Goal: Check status: Check status

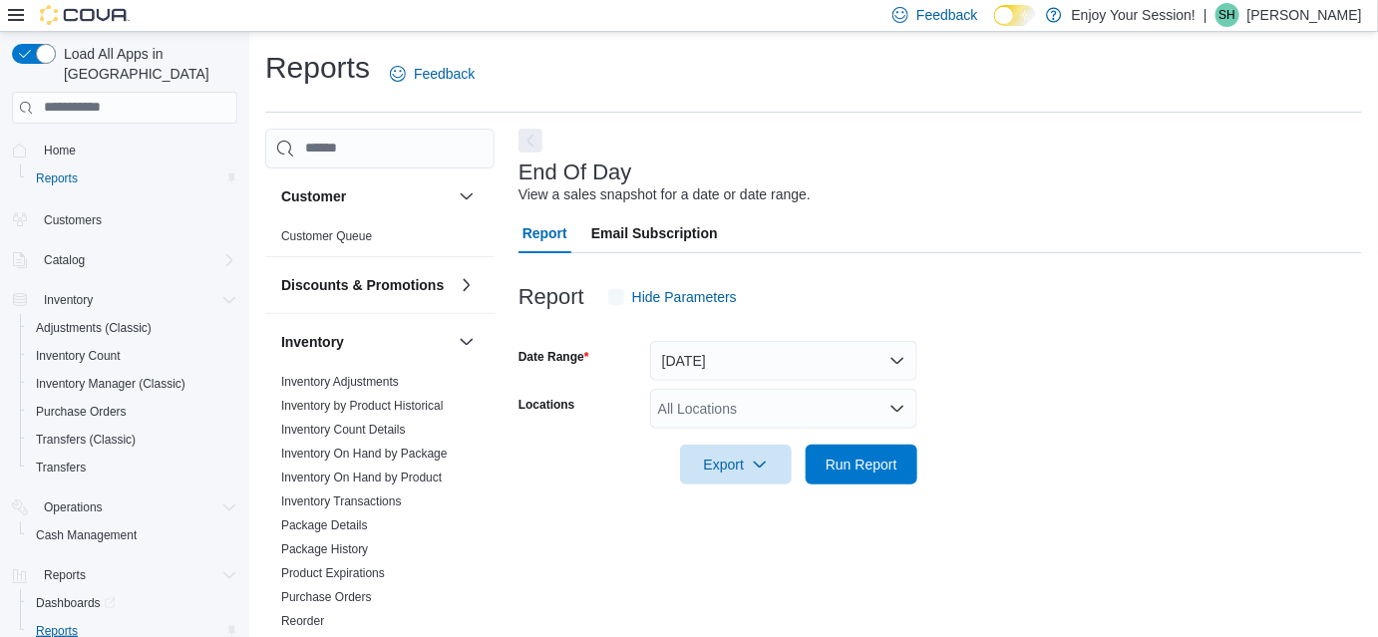
scroll to position [25, 0]
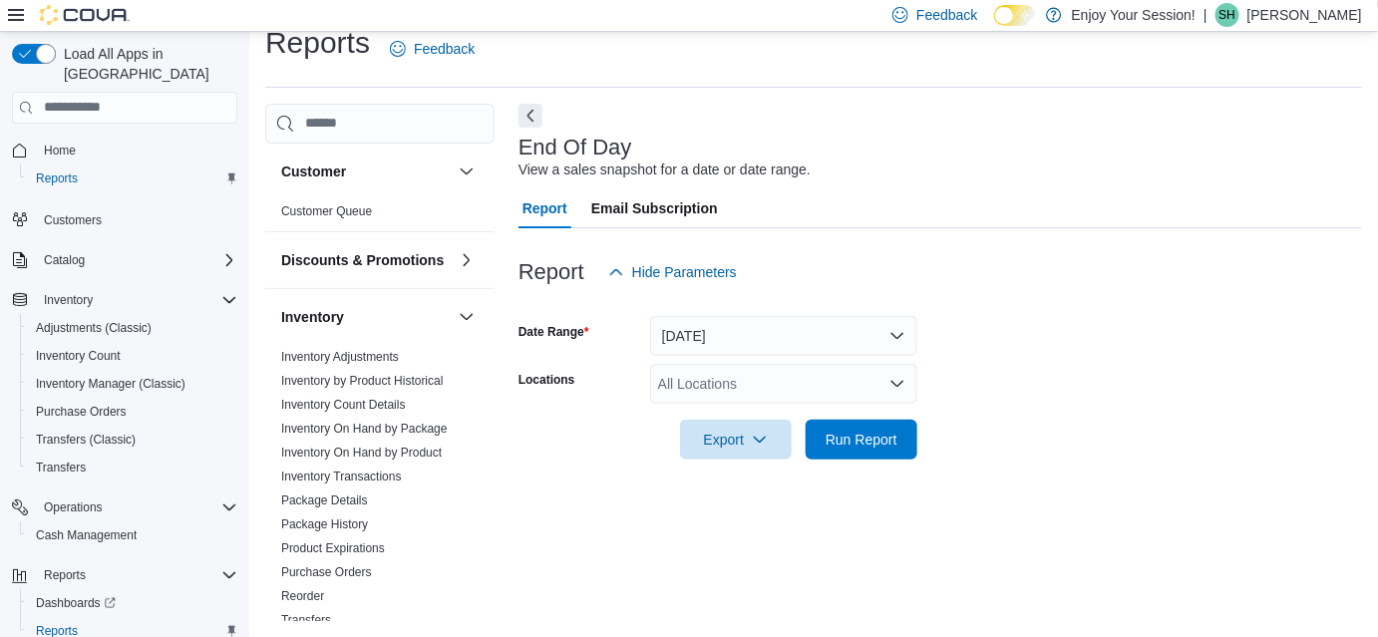
click at [694, 382] on div "All Locations" at bounding box center [783, 384] width 267 height 40
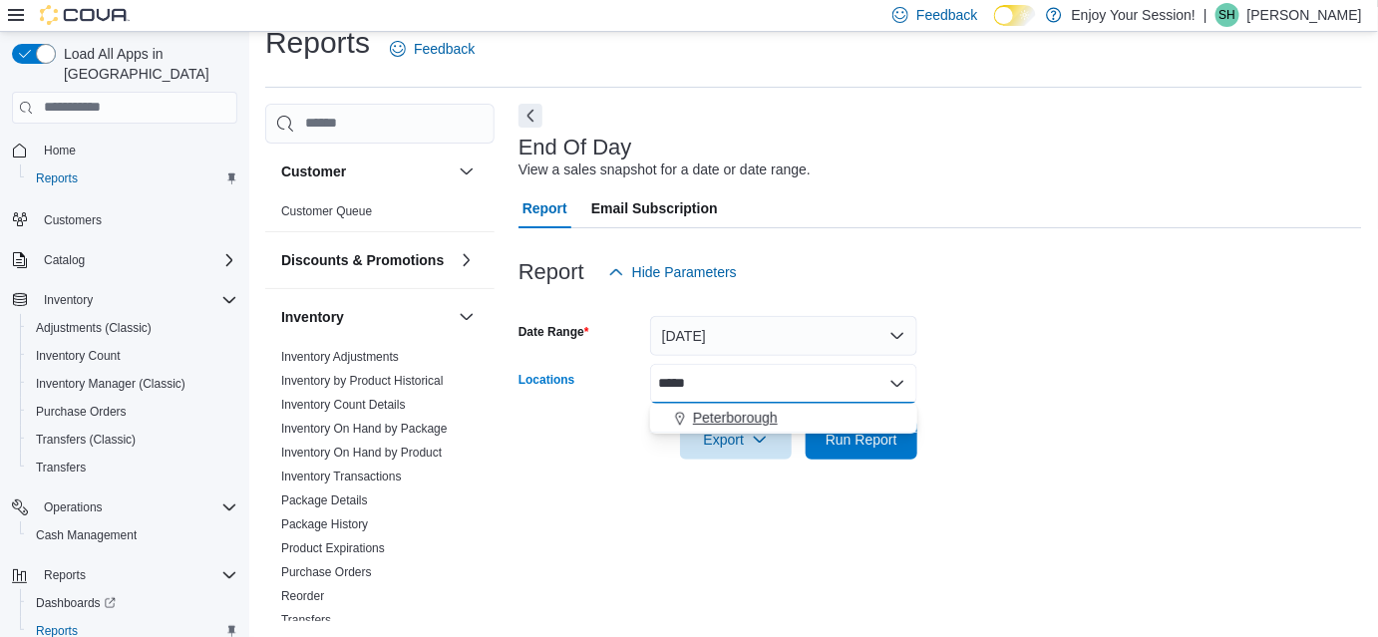
type input "*****"
click at [723, 419] on span "Peterborough" at bounding box center [735, 418] width 85 height 20
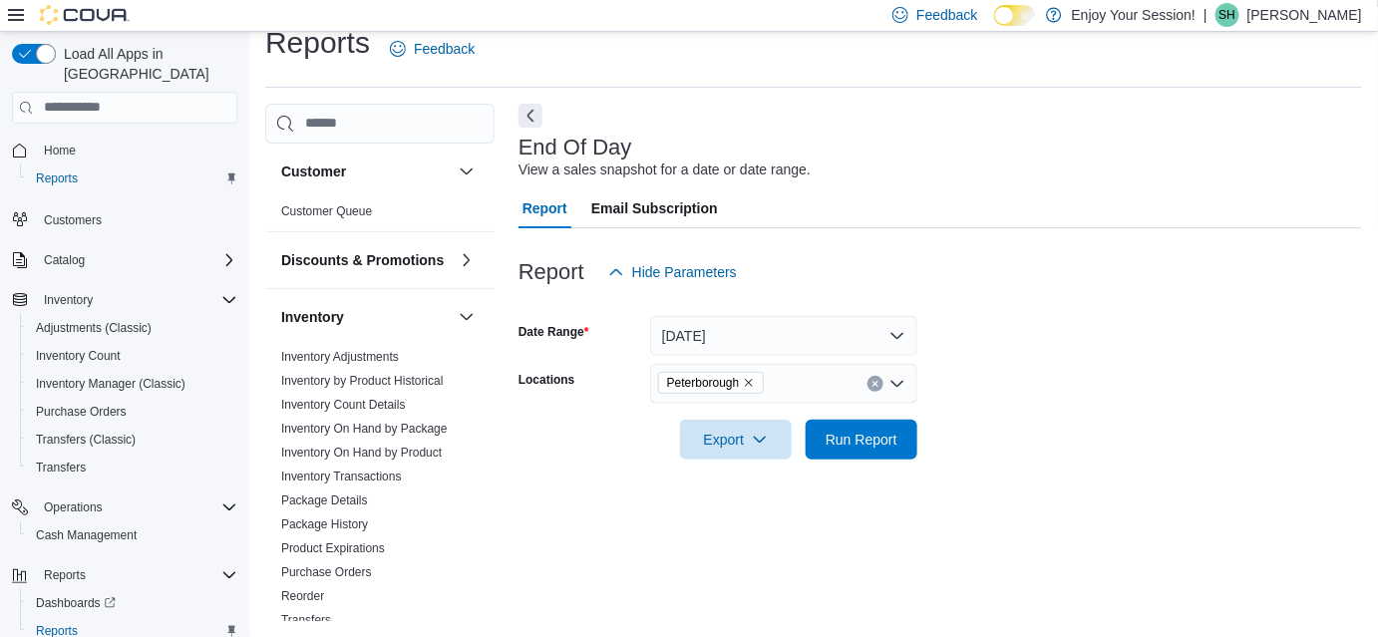
click at [1071, 305] on div at bounding box center [939, 304] width 843 height 24
click at [871, 434] on span "Run Report" at bounding box center [861, 439] width 72 height 20
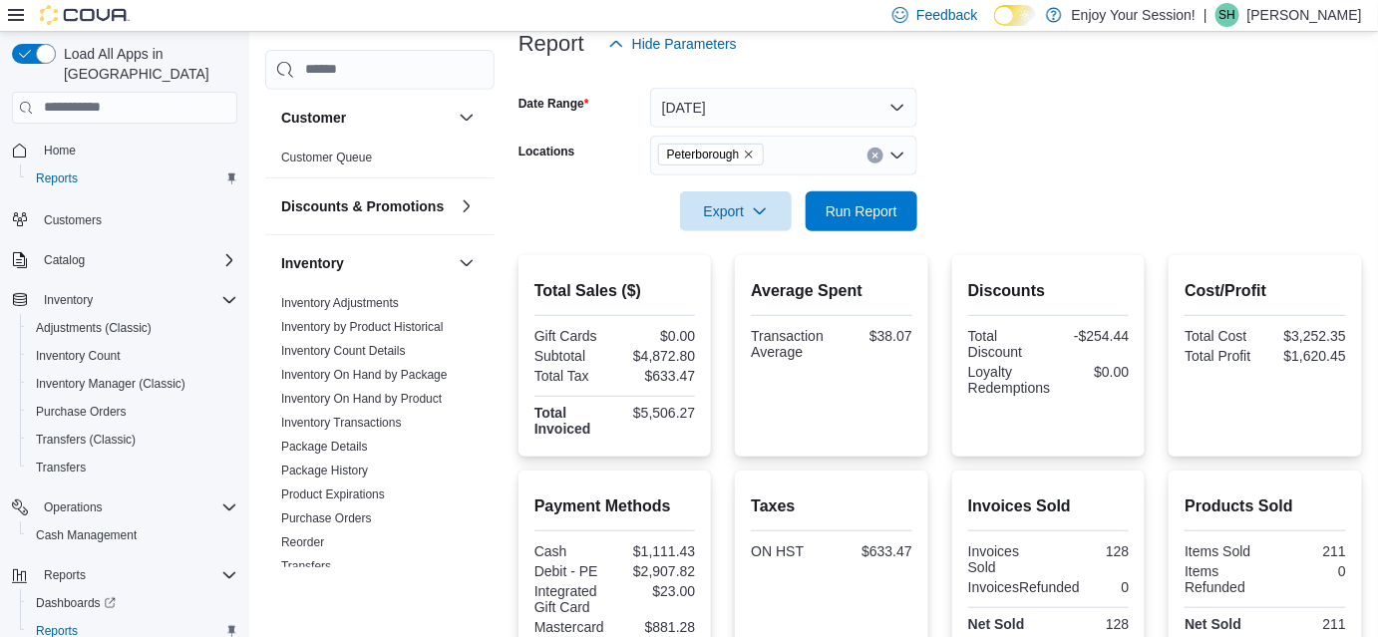
scroll to position [216, 0]
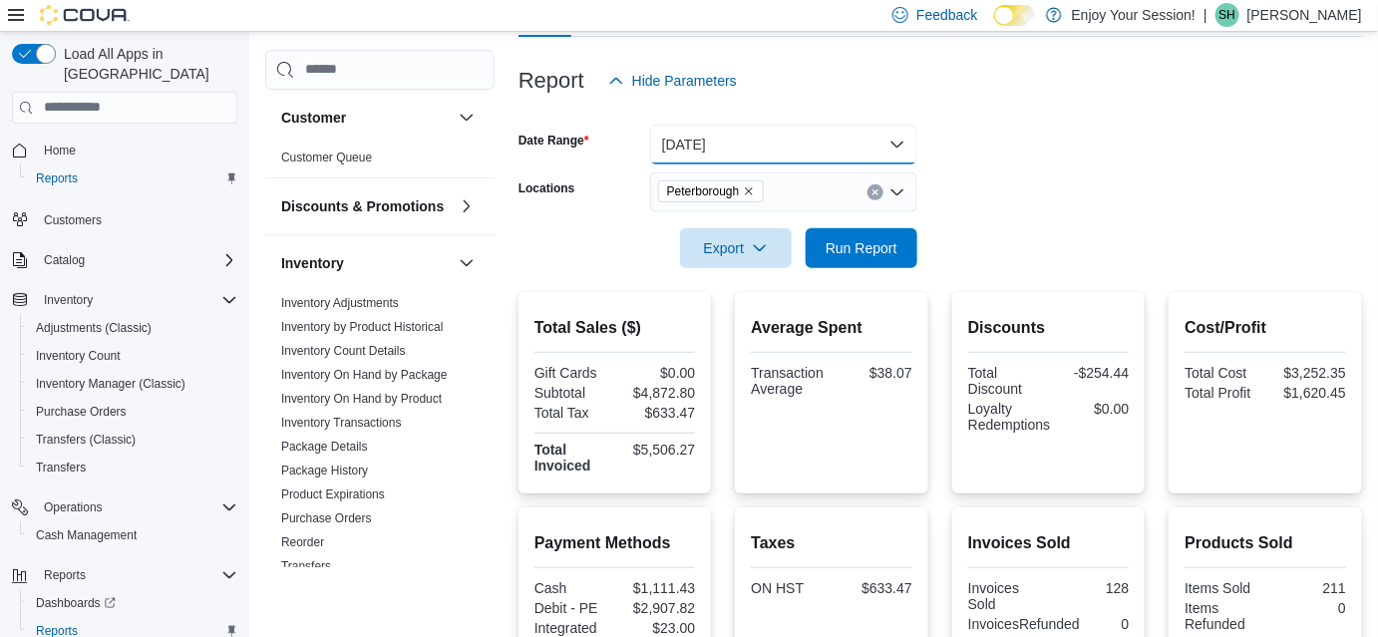
click at [901, 148] on button "[DATE]" at bounding box center [783, 145] width 267 height 40
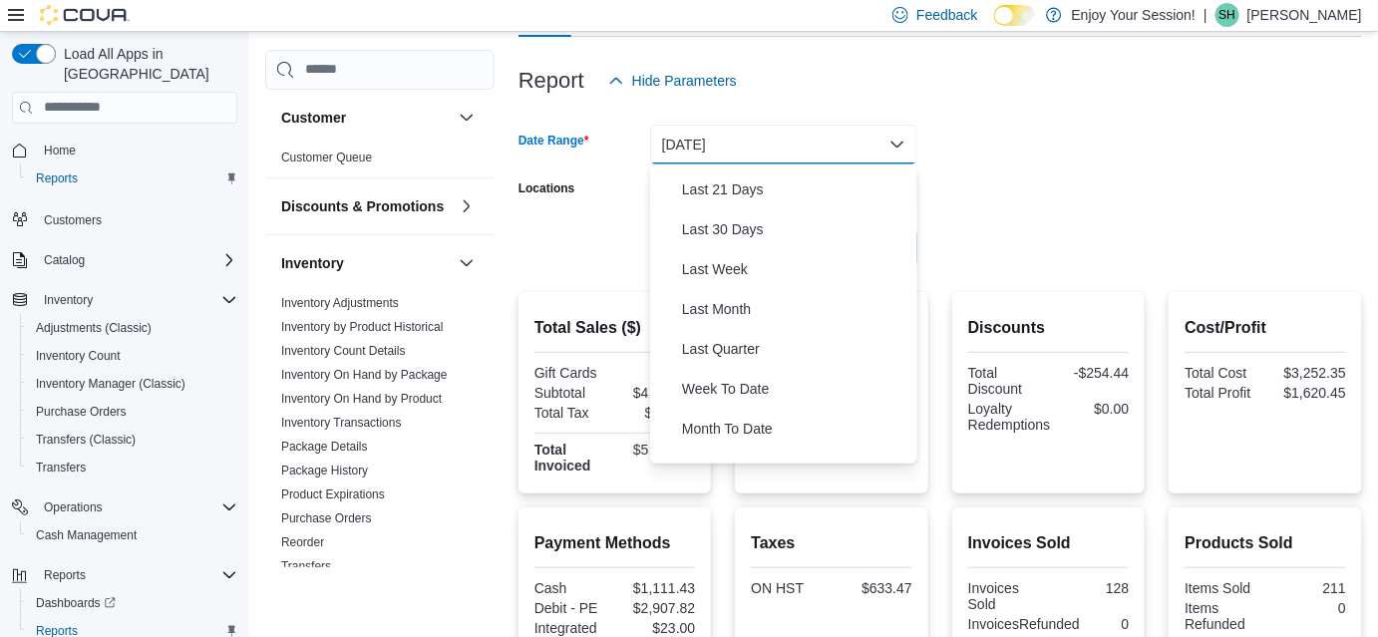
scroll to position [295, 0]
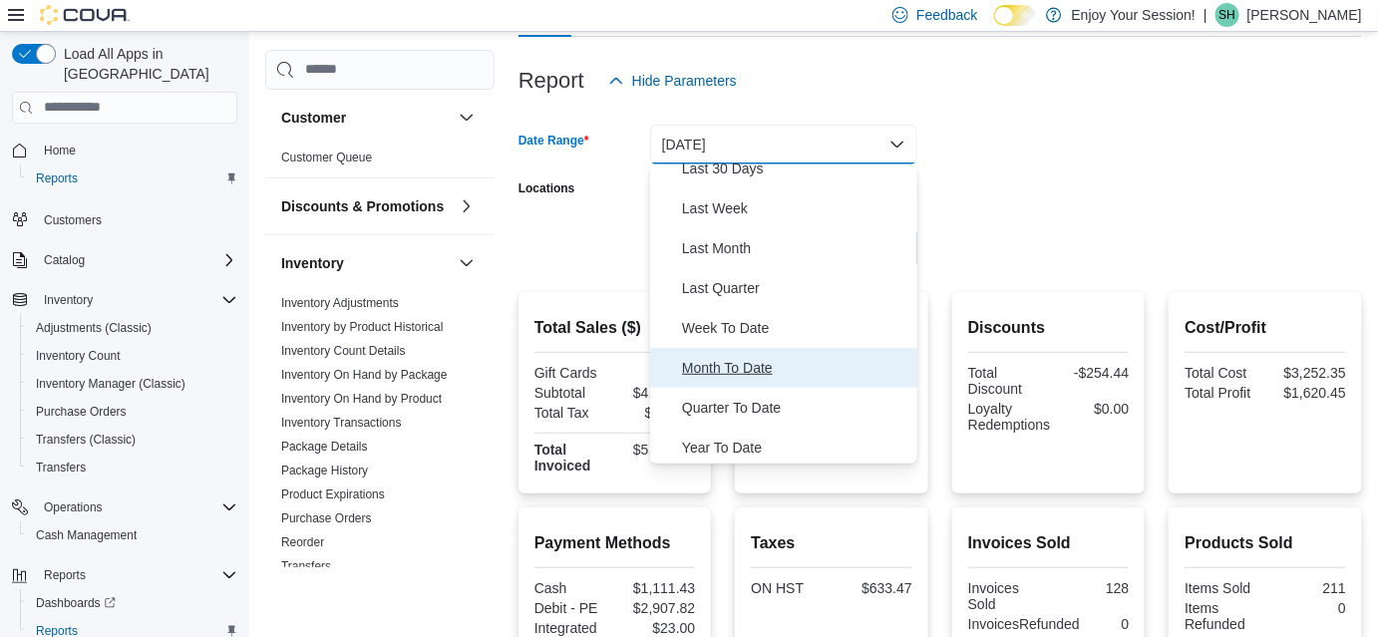
click at [769, 374] on span "Month To Date" at bounding box center [795, 368] width 227 height 24
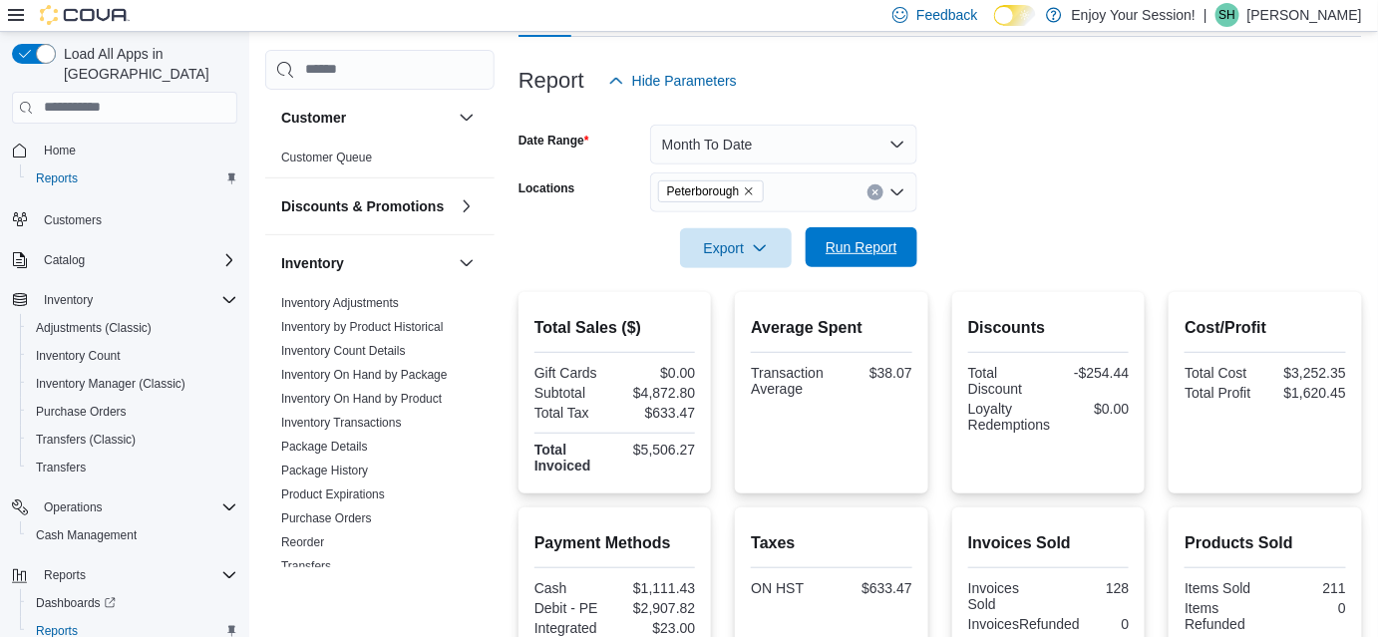
click at [861, 246] on span "Run Report" at bounding box center [861, 247] width 72 height 20
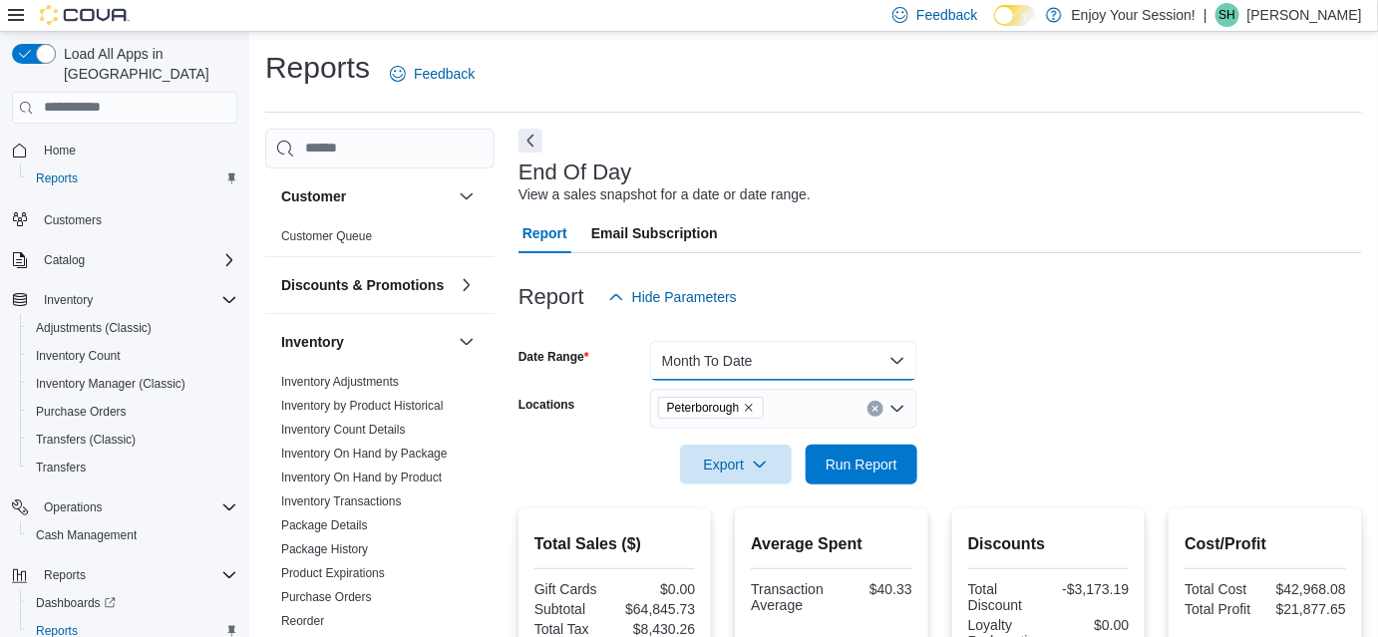
click at [893, 365] on button "Month To Date" at bounding box center [783, 361] width 267 height 40
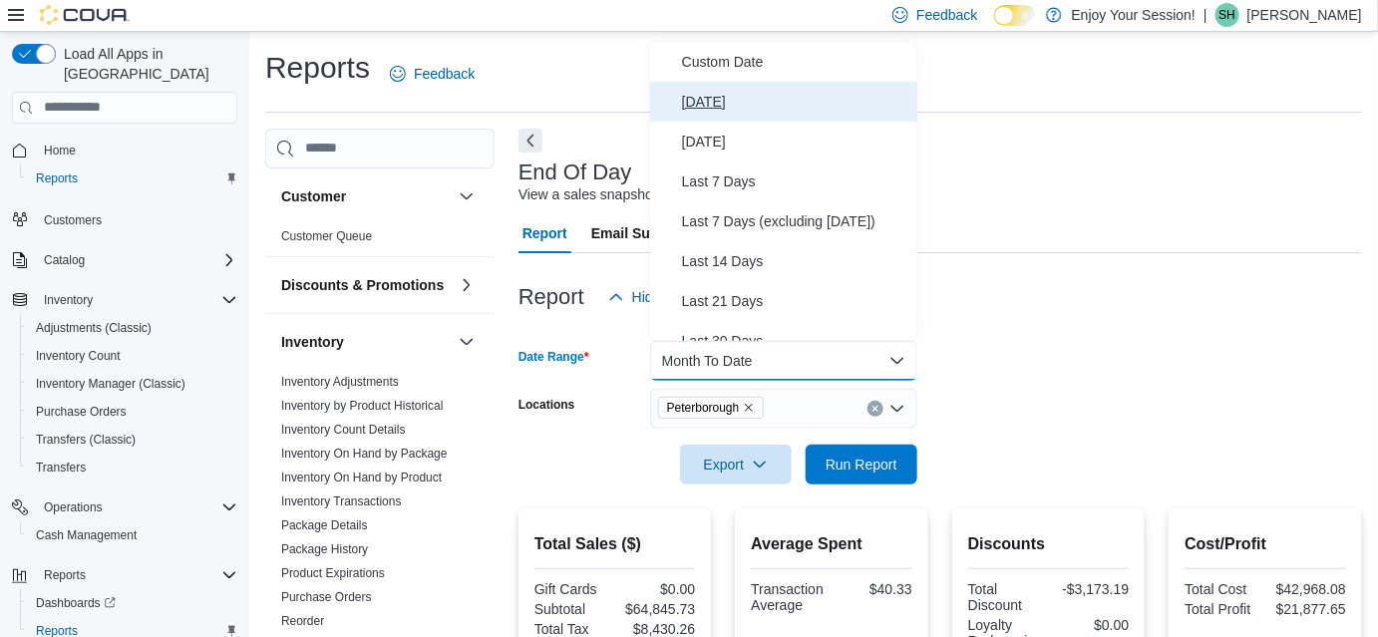
click at [710, 94] on span "[DATE]" at bounding box center [795, 102] width 227 height 24
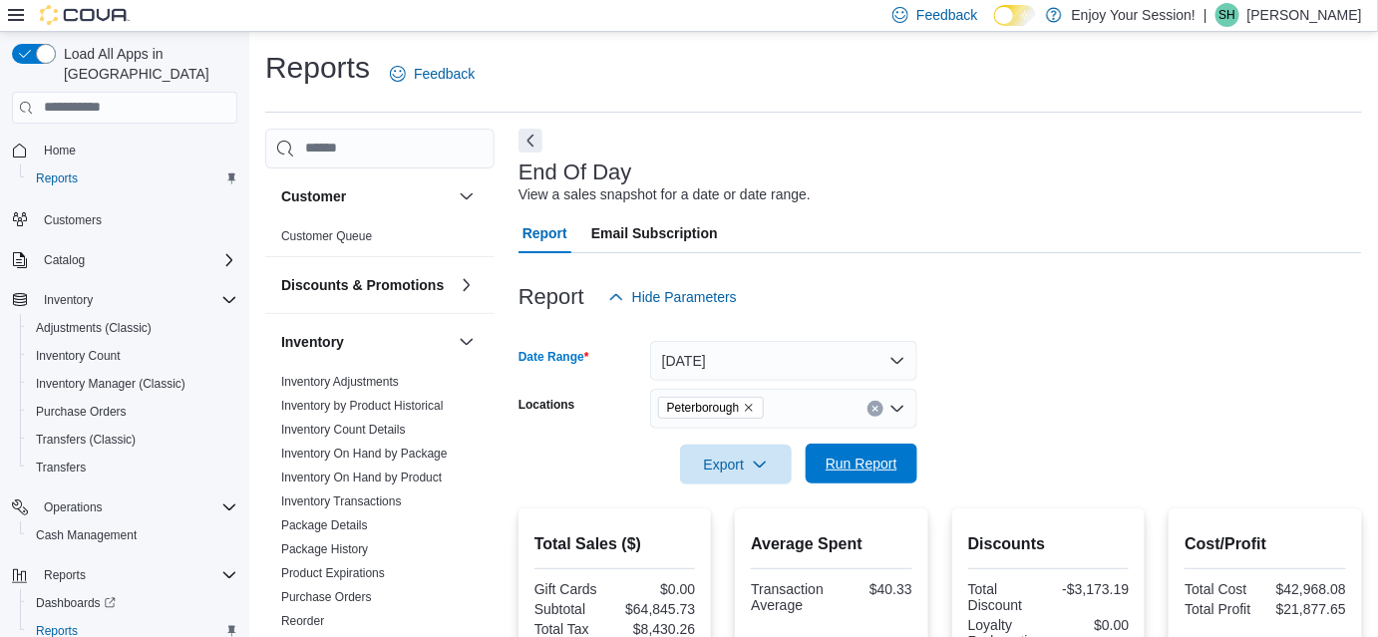
click at [883, 465] on span "Run Report" at bounding box center [861, 464] width 72 height 20
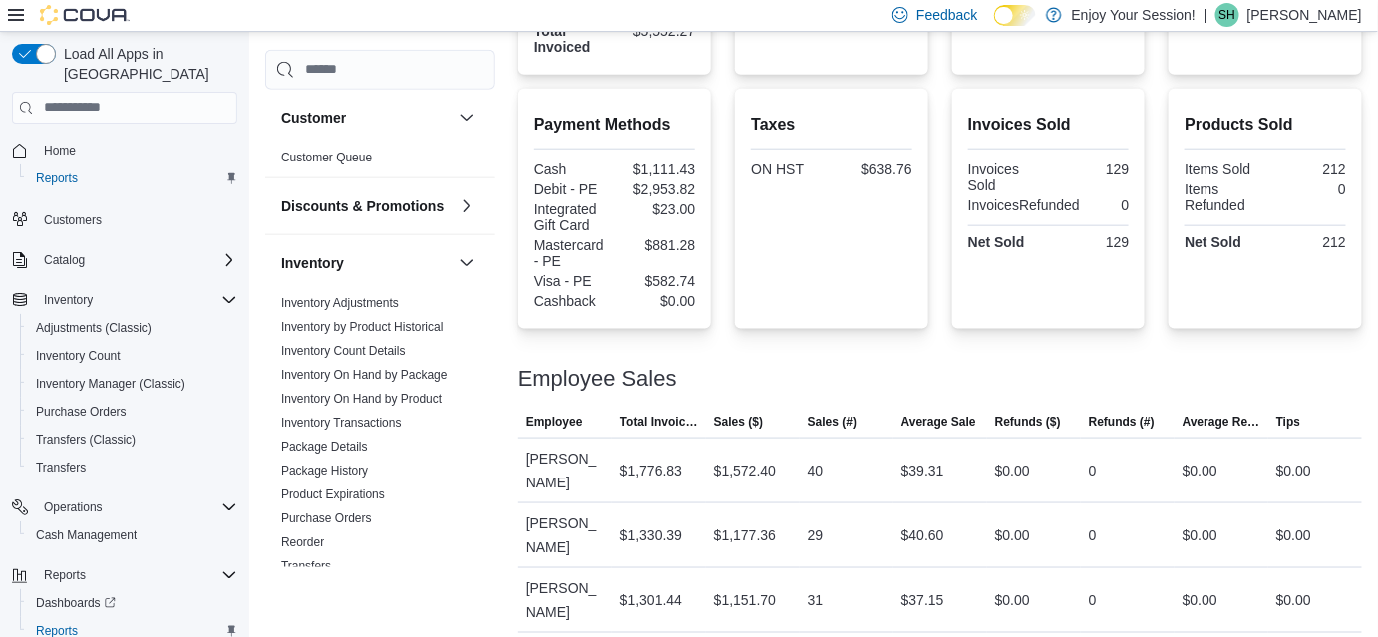
scroll to position [638, 0]
